Goal: Use online tool/utility: Utilize a website feature to perform a specific function

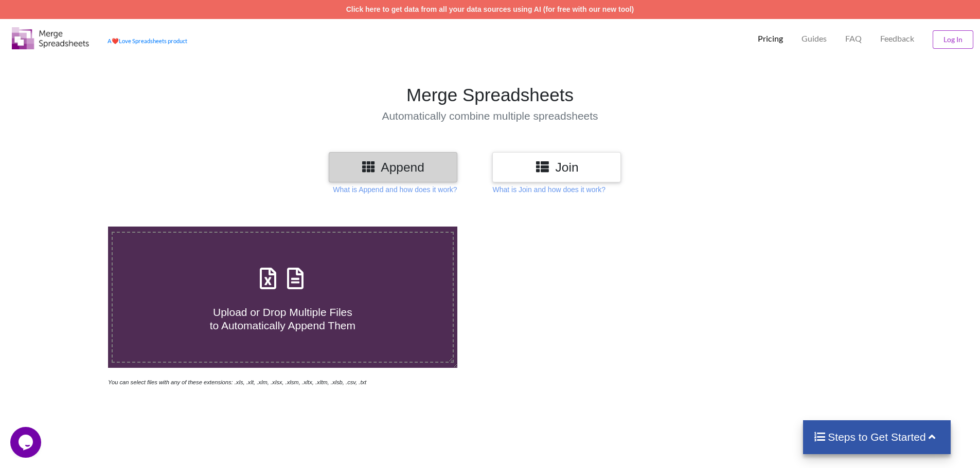
click at [328, 280] on div "Upload or Drop Multiple Files to Automatically Append Them" at bounding box center [283, 297] width 340 height 69
click at [70, 227] on input "Upload or Drop Multiple Files to Automatically Append Them" at bounding box center [70, 227] width 0 height 0
type input "C:\fakepath\vb_media_1print_total_price_by_qty_2XL_3XL.xls"
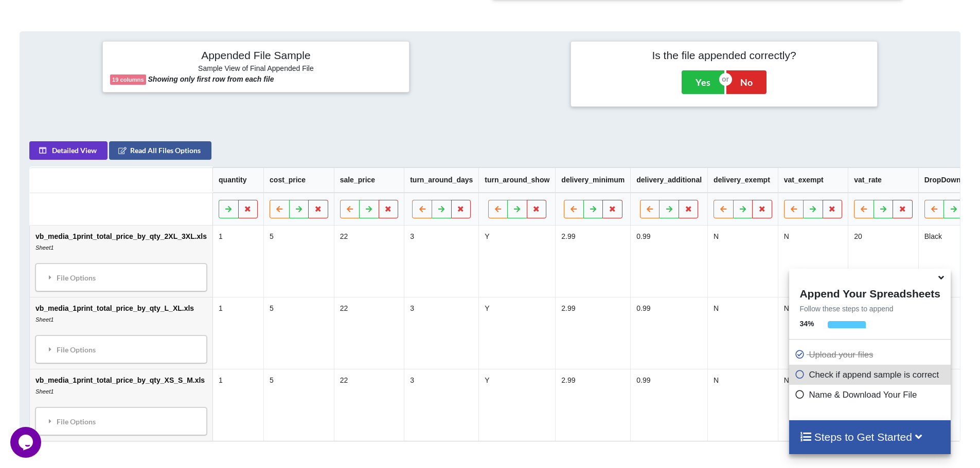
scroll to position [557, 0]
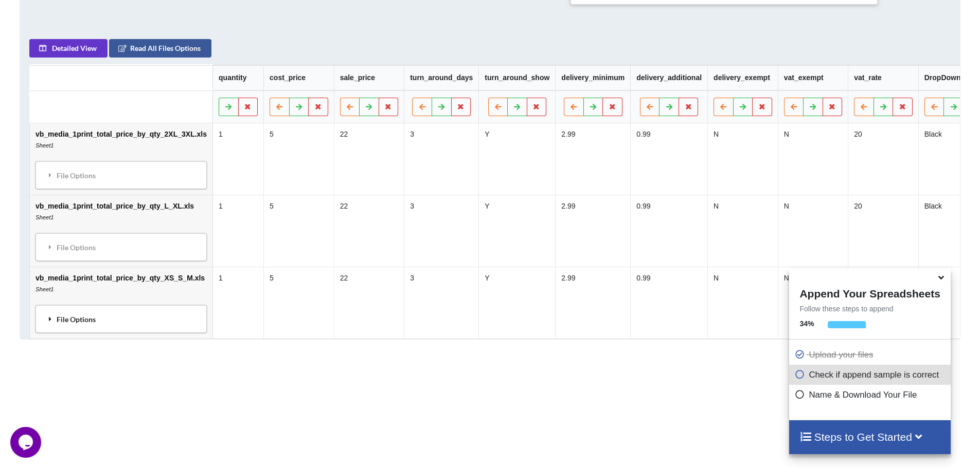
click at [87, 324] on div "File Options" at bounding box center [121, 320] width 165 height 22
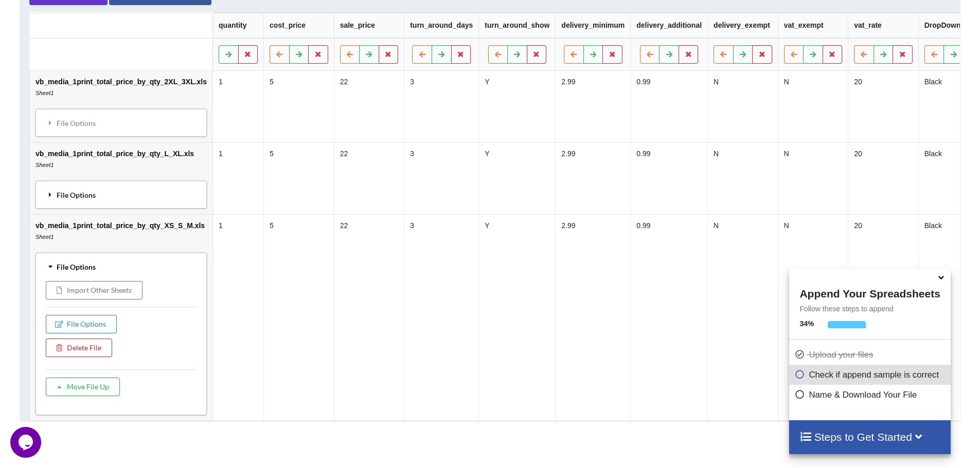
scroll to position [608, 0]
click at [86, 271] on div "File Options" at bounding box center [121, 268] width 165 height 22
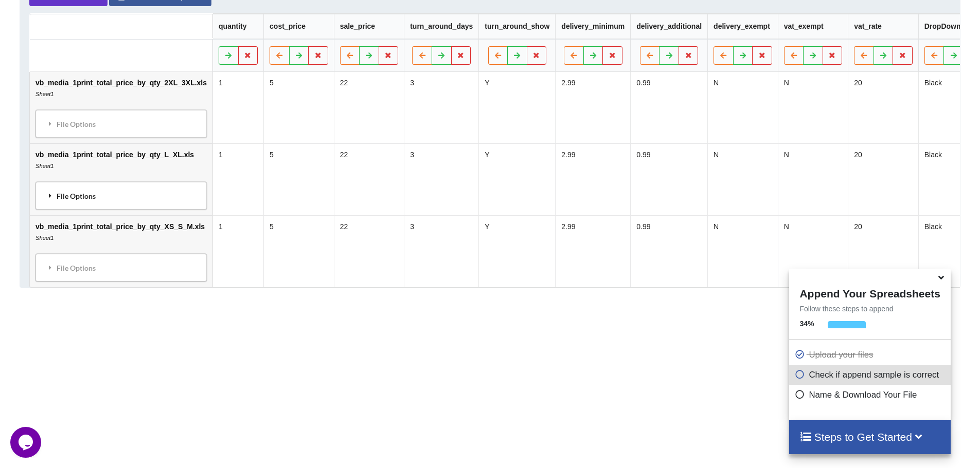
click at [86, 205] on div "File Options" at bounding box center [121, 196] width 165 height 22
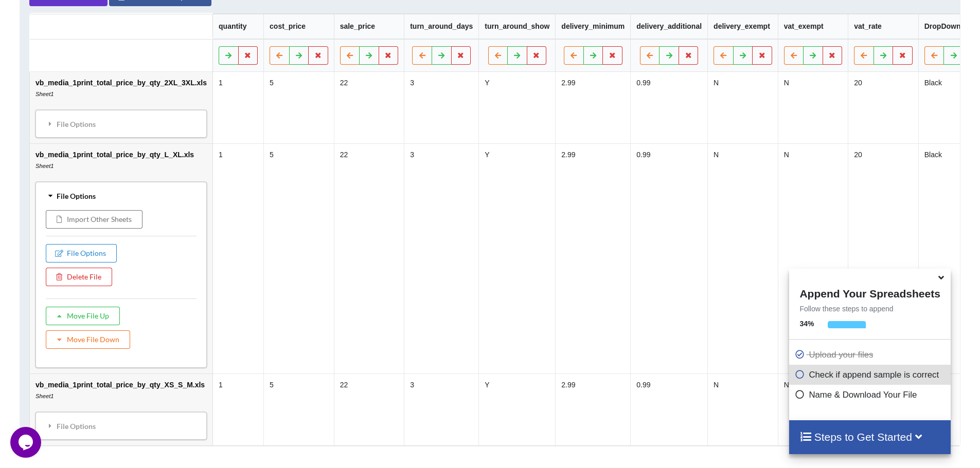
click at [86, 199] on div "File Options" at bounding box center [121, 196] width 165 height 22
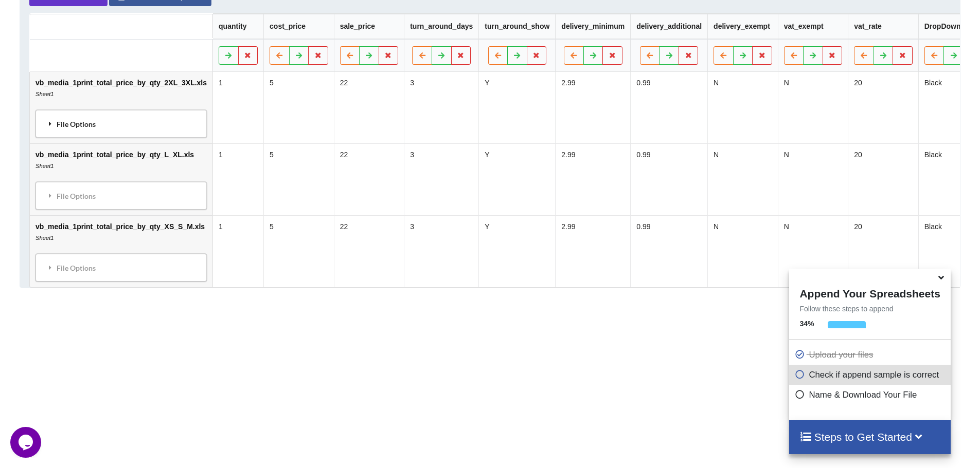
click at [93, 130] on div "File Options" at bounding box center [121, 124] width 165 height 22
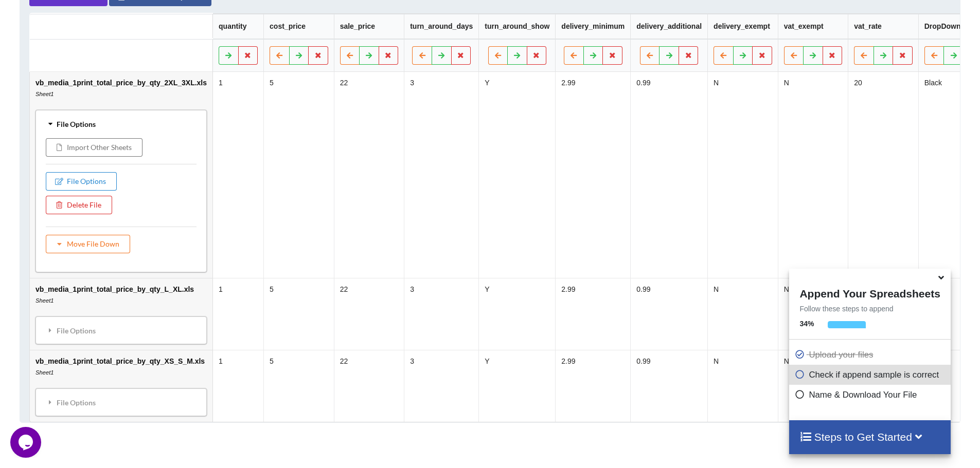
click at [93, 130] on div "File Options" at bounding box center [121, 124] width 165 height 22
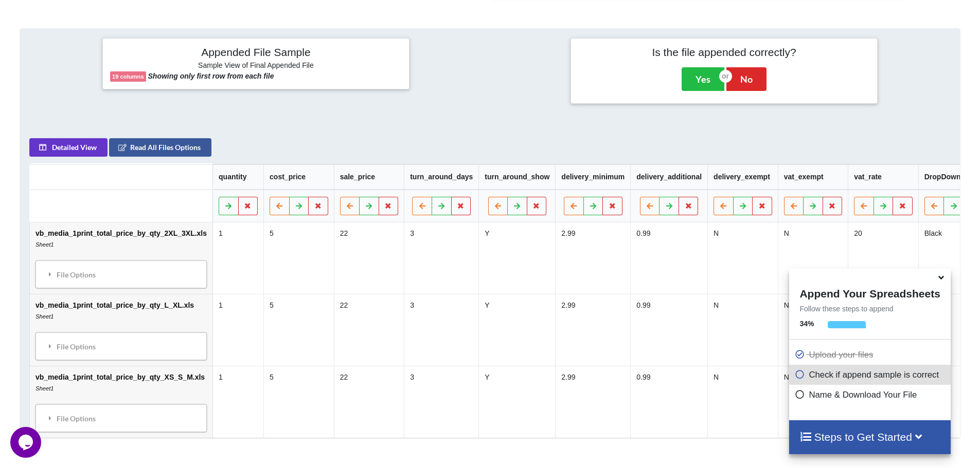
scroll to position [454, 0]
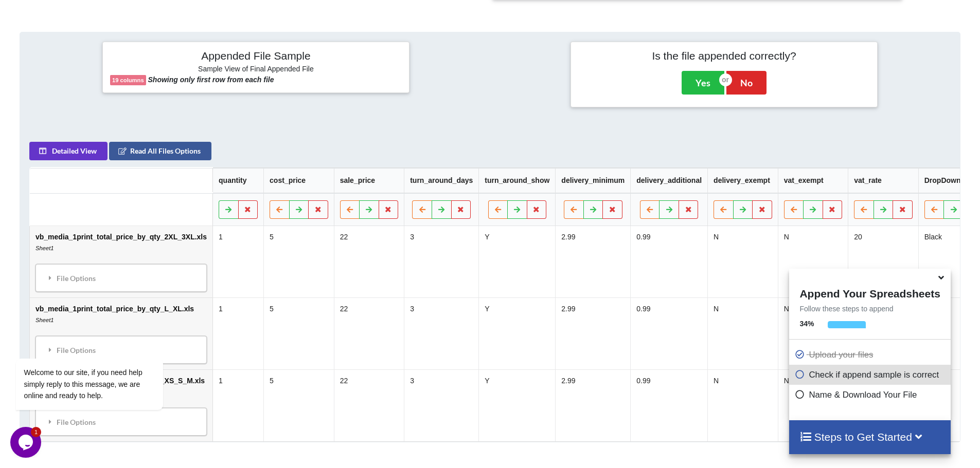
click at [944, 281] on icon at bounding box center [940, 275] width 11 height 9
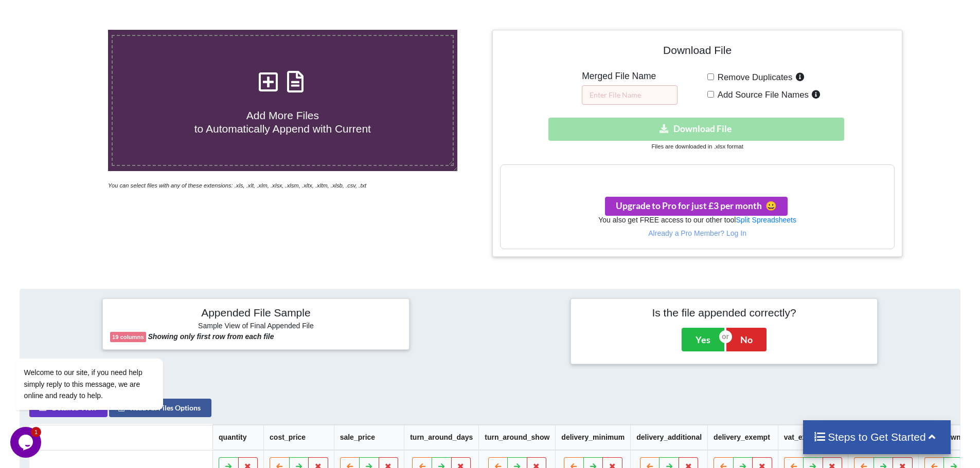
scroll to position [146, 0]
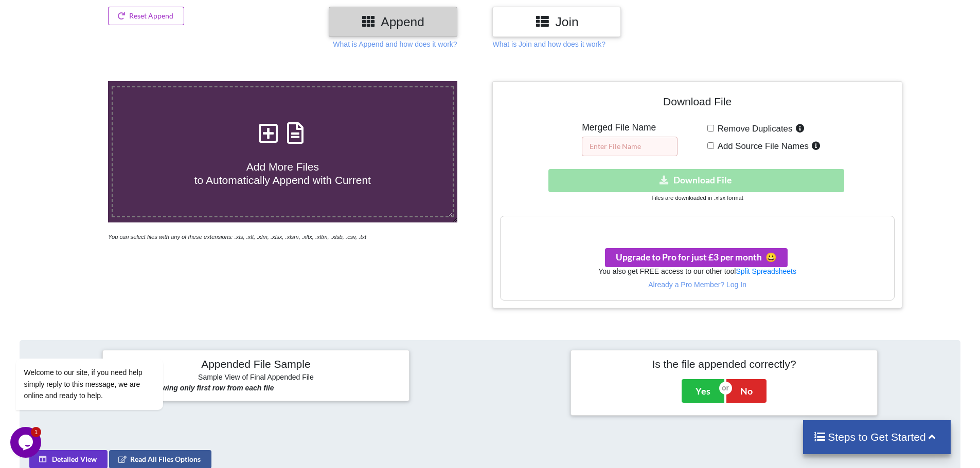
click at [613, 152] on input "text" at bounding box center [630, 147] width 96 height 20
type input "Merged Prices"
click at [709, 147] on input "Add Source File Names" at bounding box center [710, 145] width 7 height 7
drag, startPoint x: 709, startPoint y: 148, endPoint x: 708, endPoint y: 140, distance: 7.8
click at [710, 148] on input "Add Source File Names" at bounding box center [710, 145] width 7 height 7
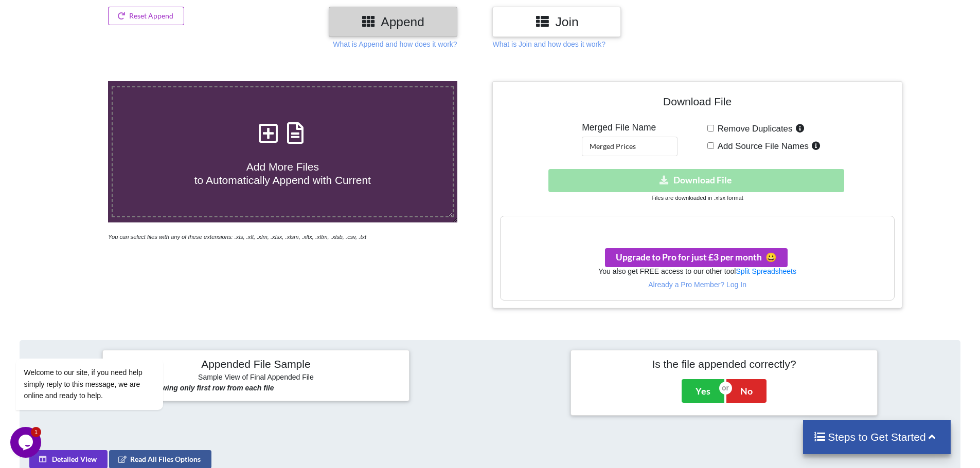
checkbox input "false"
